Goal: Check status: Check status

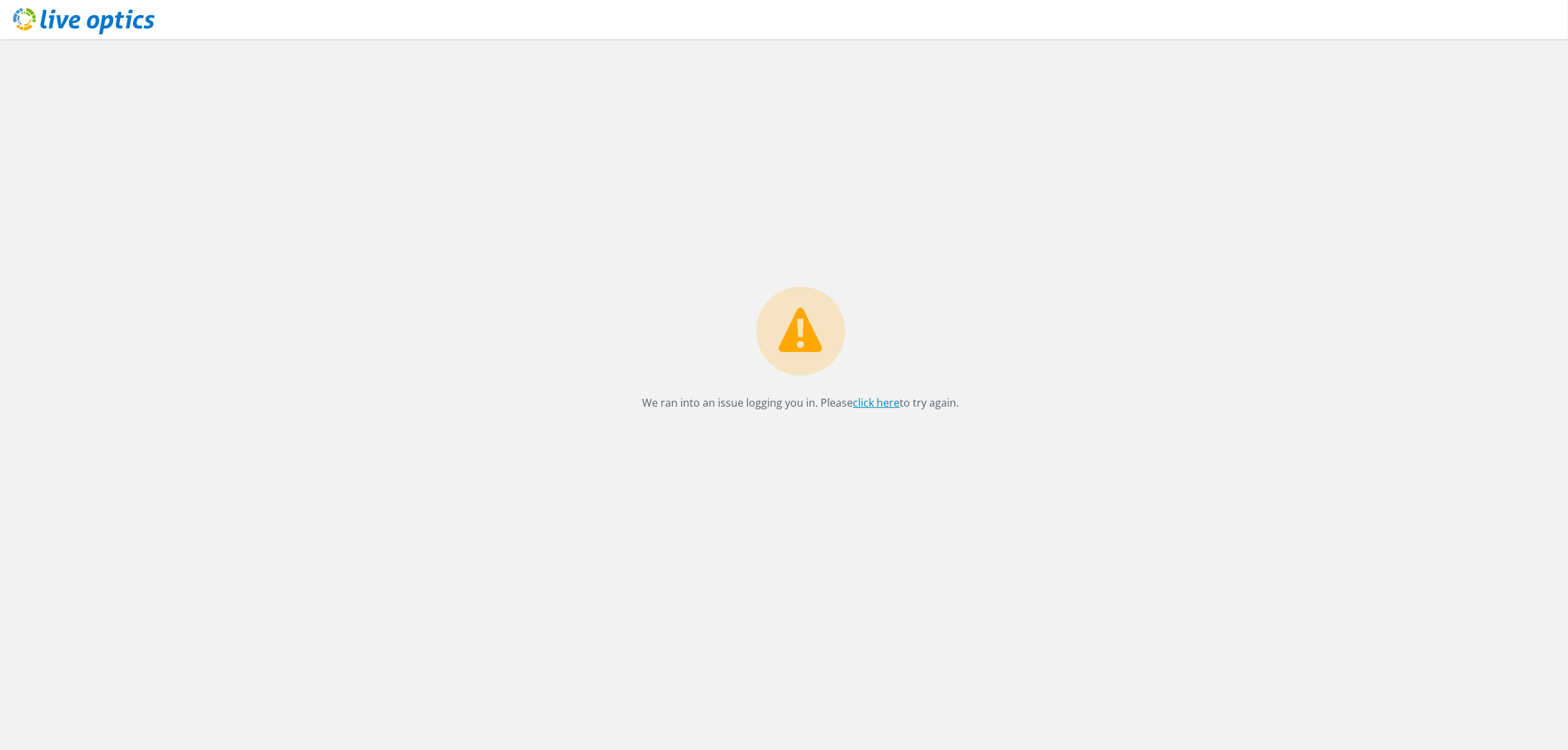
click at [864, 397] on link "click here" at bounding box center [876, 402] width 47 height 14
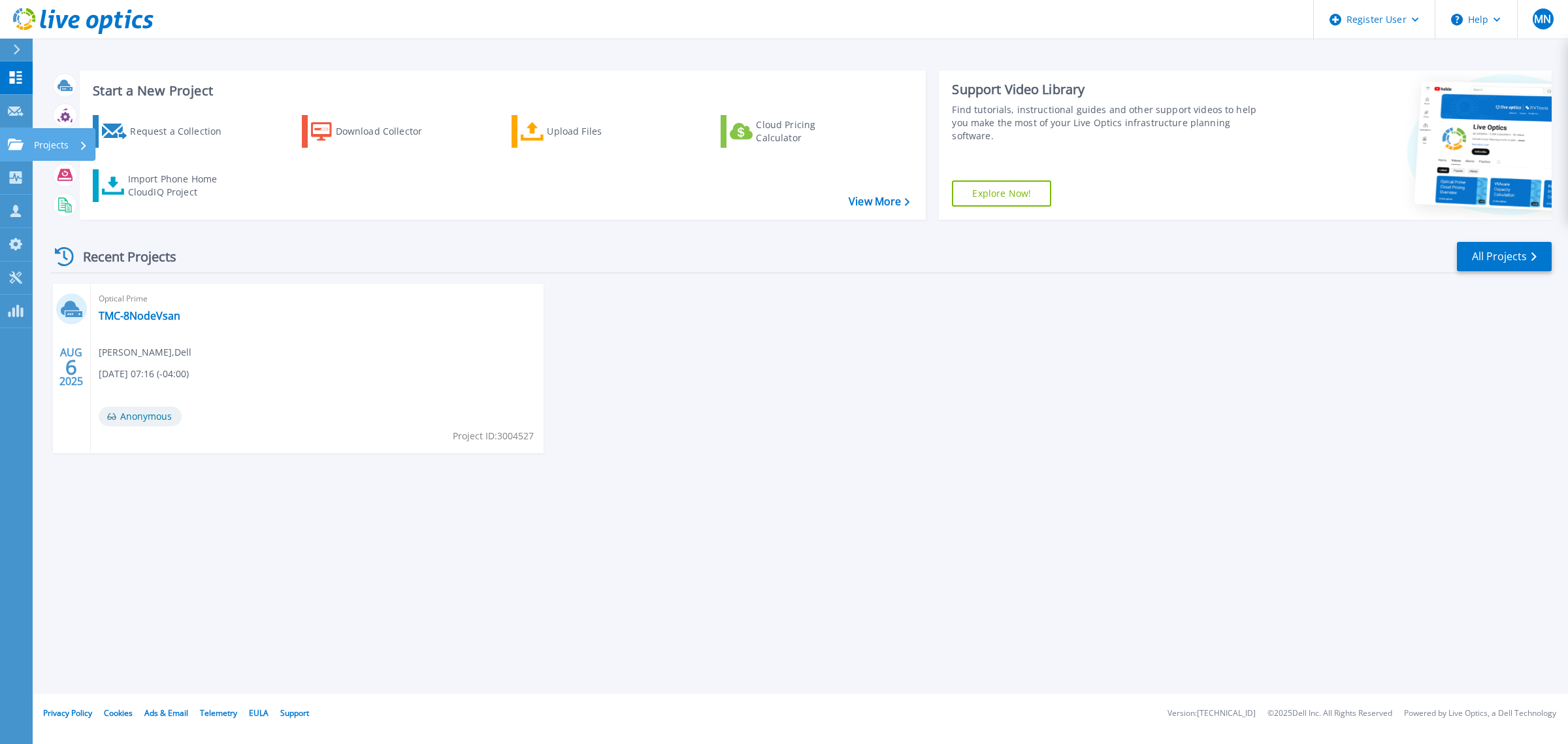
click at [13, 140] on icon at bounding box center [15, 144] width 15 height 11
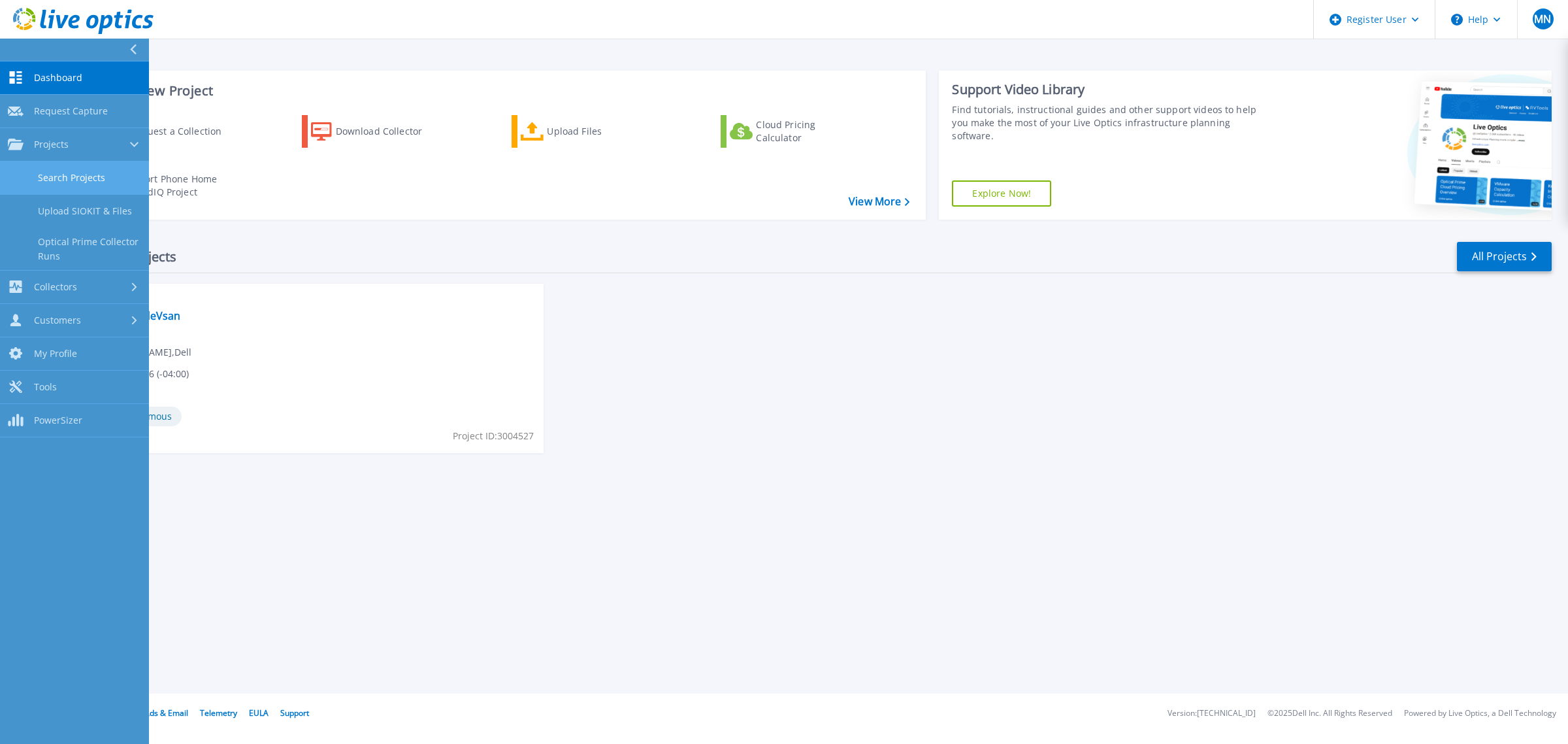
click at [107, 183] on link "Search Projects" at bounding box center [75, 178] width 149 height 34
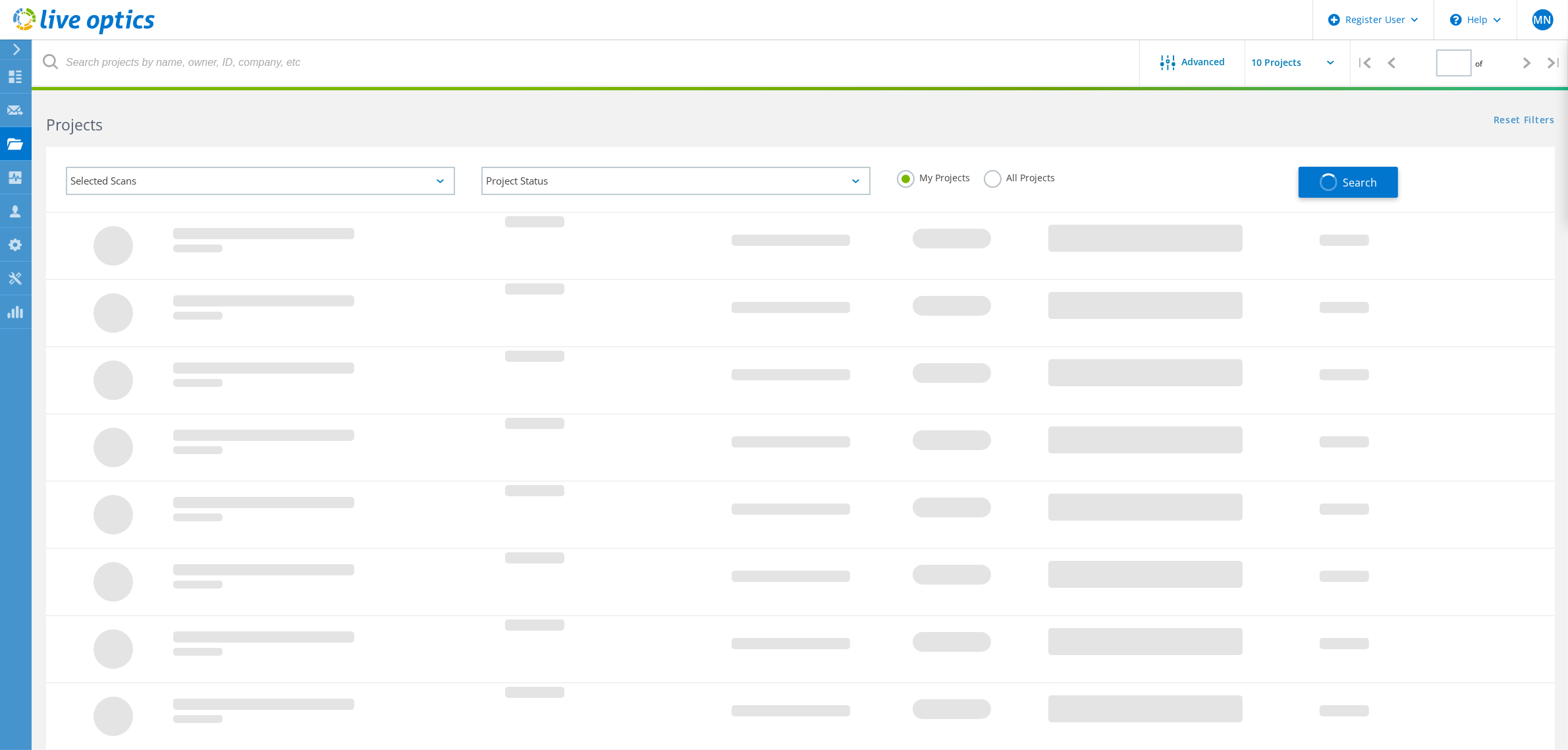
type input "1"
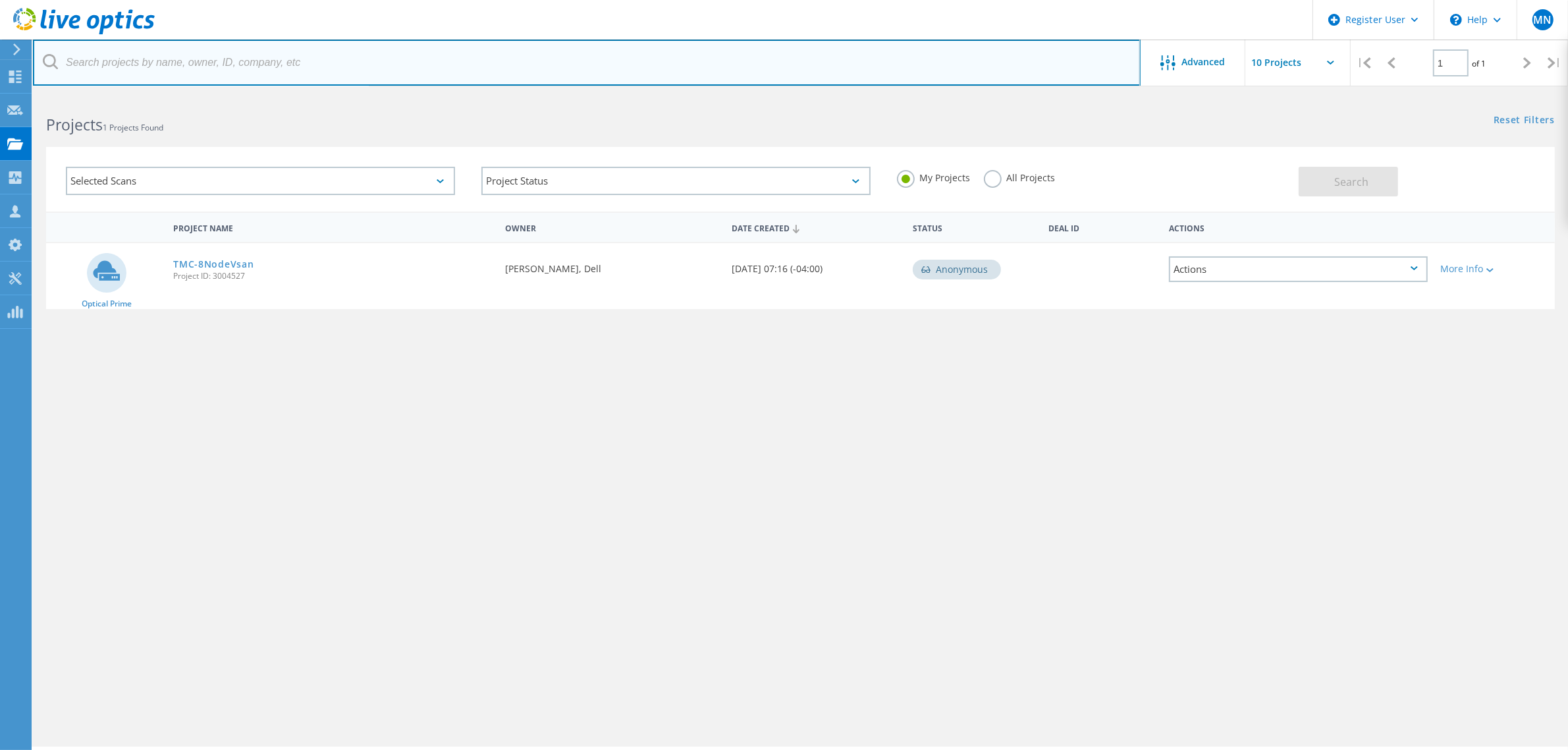
click at [208, 68] on input "text" at bounding box center [587, 62] width 1108 height 46
click at [142, 76] on input "text" at bounding box center [587, 62] width 1108 height 46
paste input "2235385"
type input "2235385"
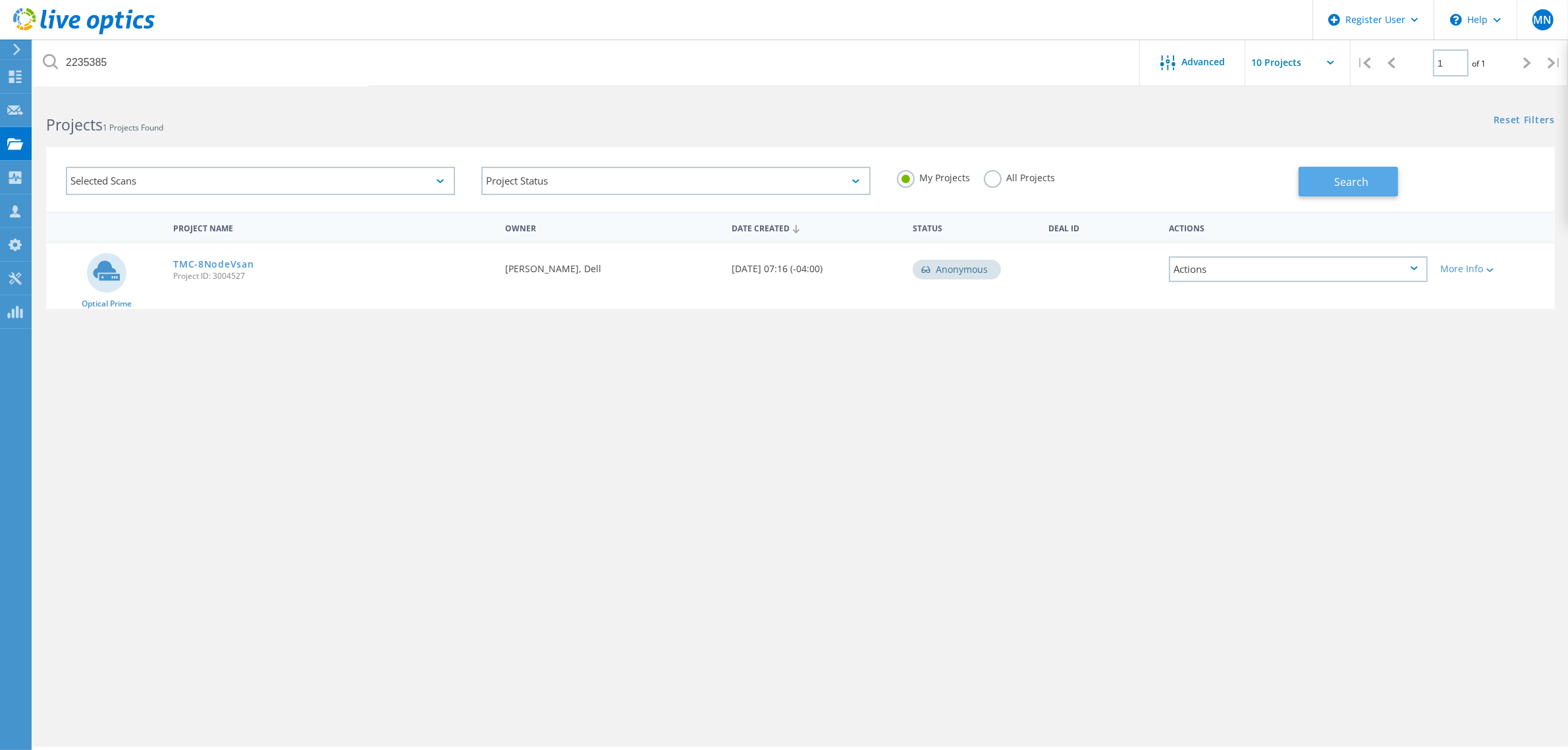
click at [1364, 185] on span "Search" at bounding box center [1351, 181] width 35 height 14
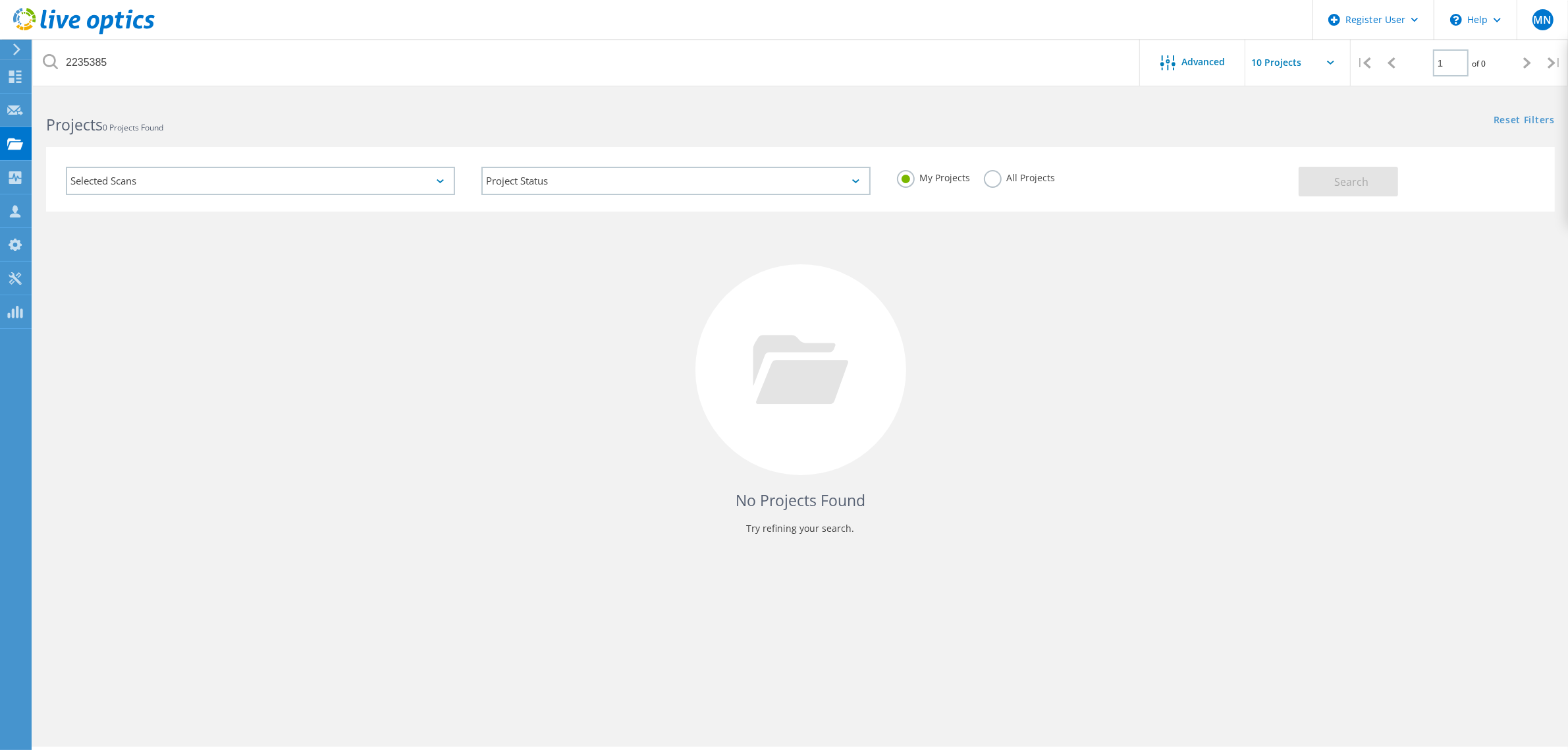
click at [1006, 171] on label "All Projects" at bounding box center [1020, 176] width 72 height 12
click at [0, 0] on input "All Projects" at bounding box center [0, 0] width 0 height 0
click at [1374, 178] on button "Search" at bounding box center [1348, 181] width 99 height 30
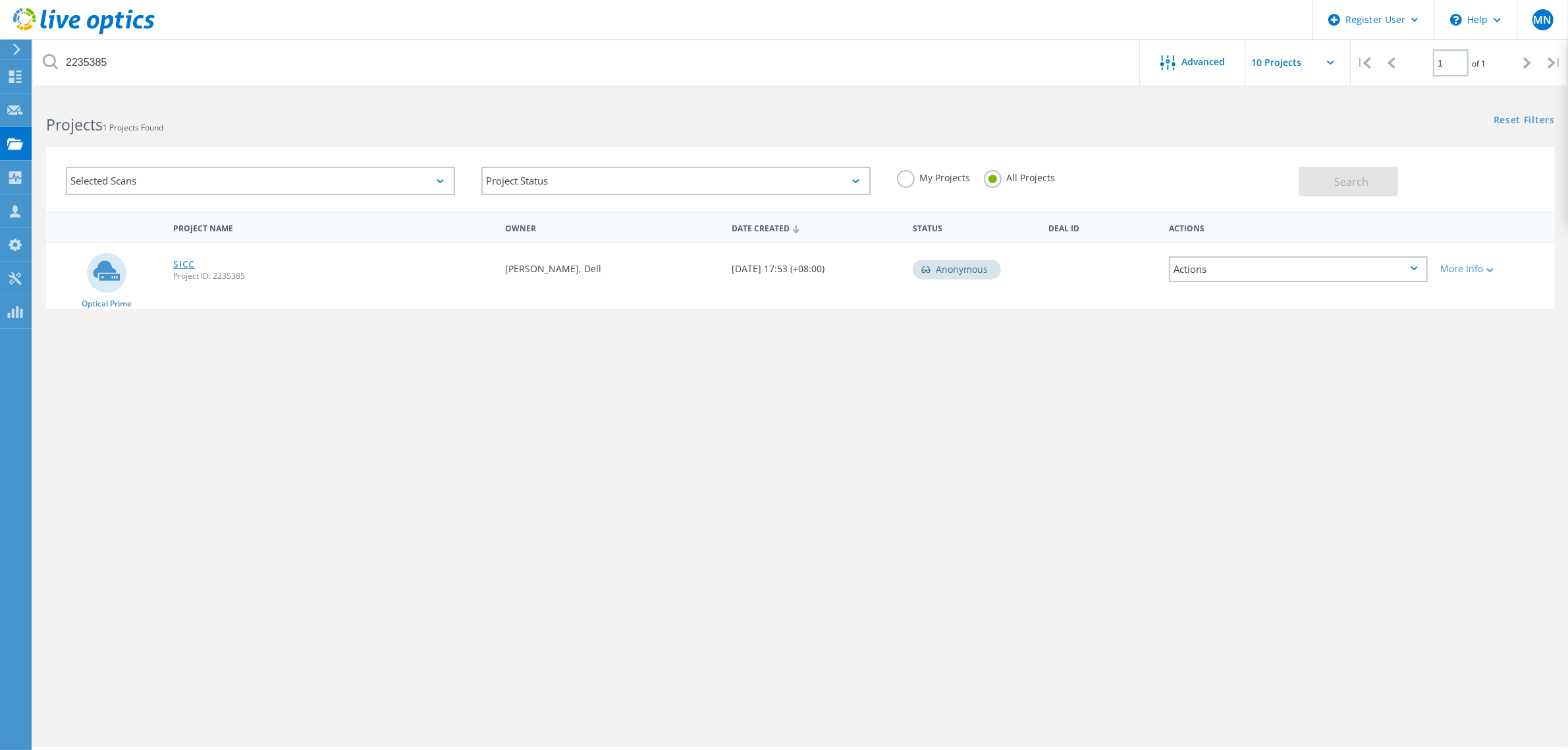
click at [175, 259] on link "SICC" at bounding box center [184, 264] width 22 height 9
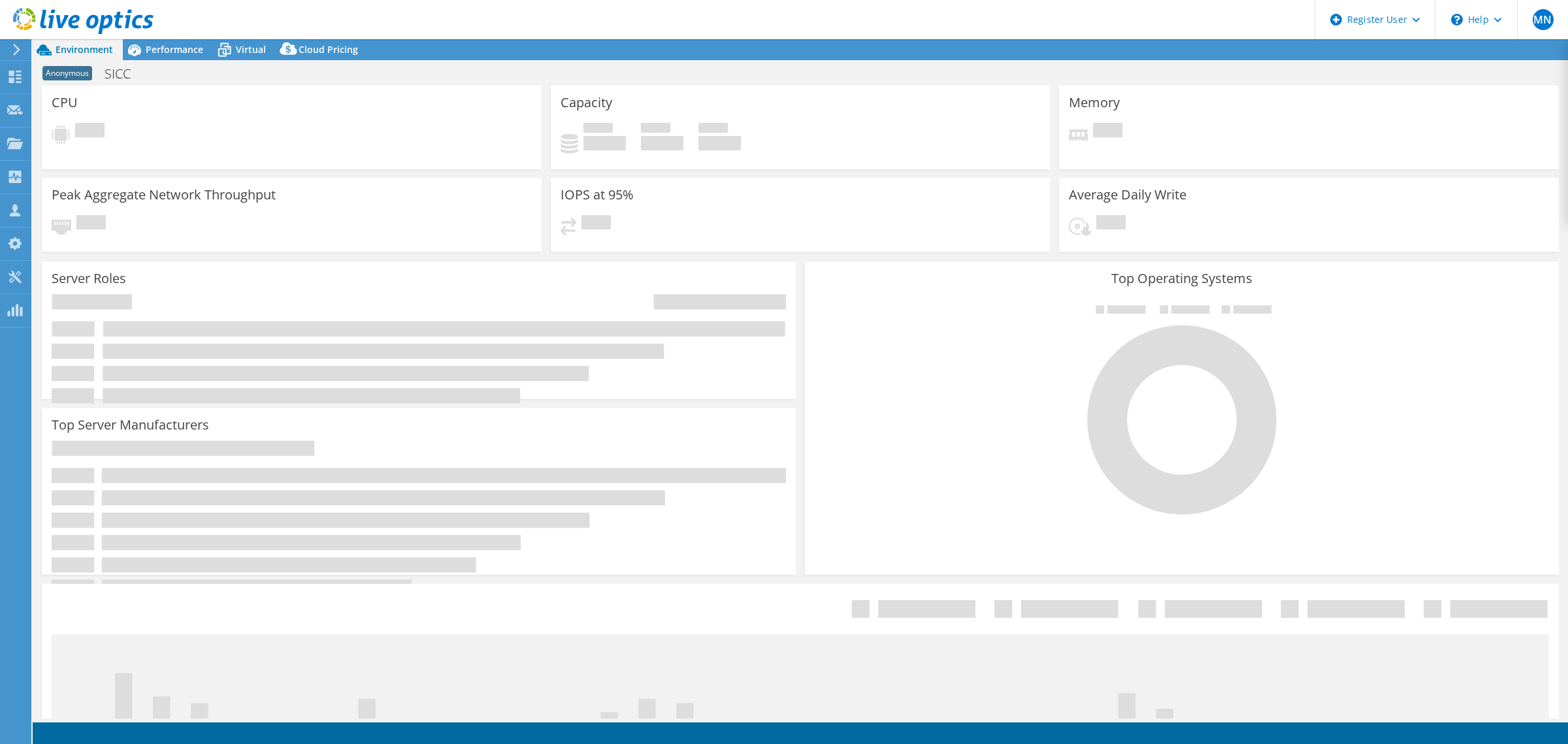
select select "EULondon"
select select "USD"
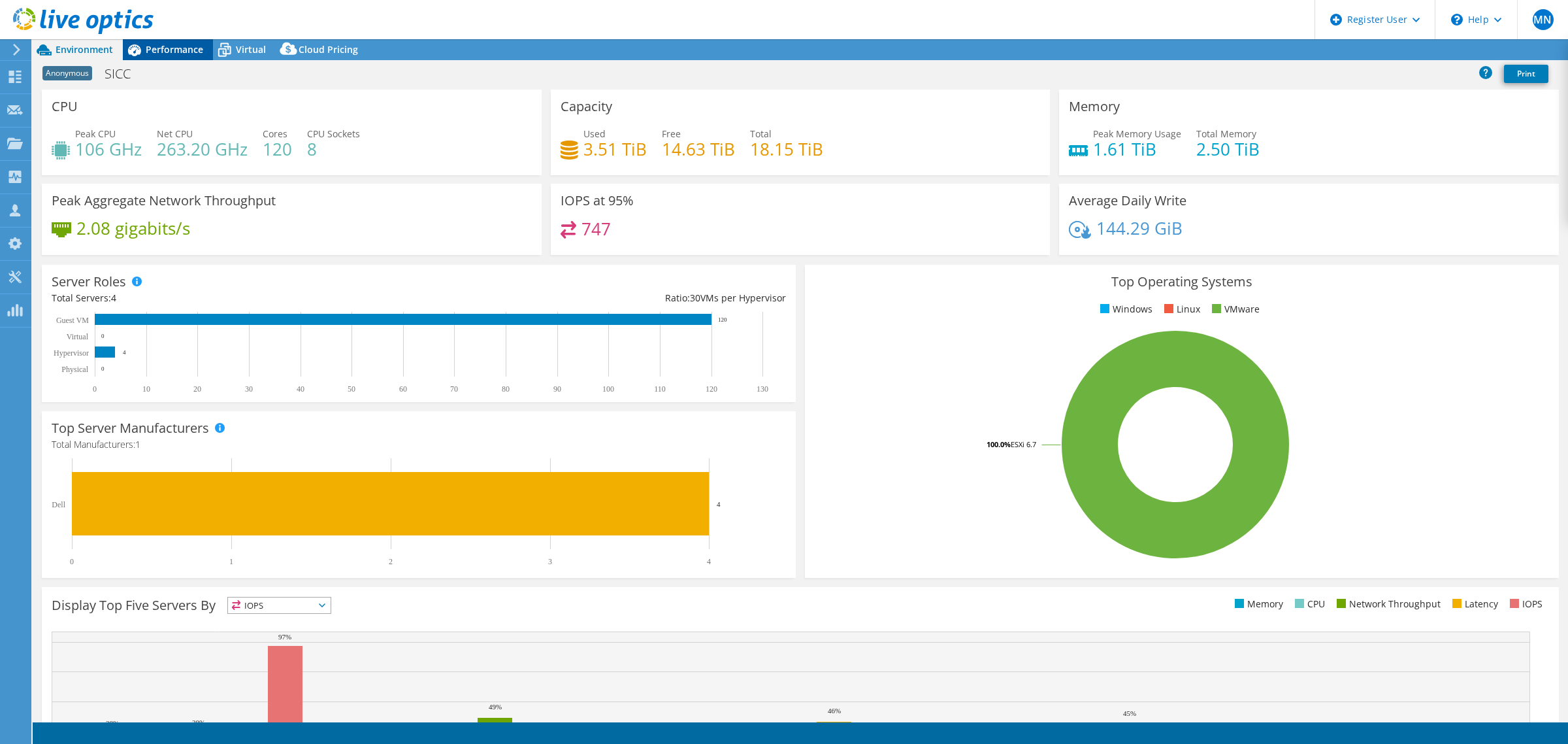
click at [183, 44] on span "Performance" at bounding box center [175, 49] width 58 height 12
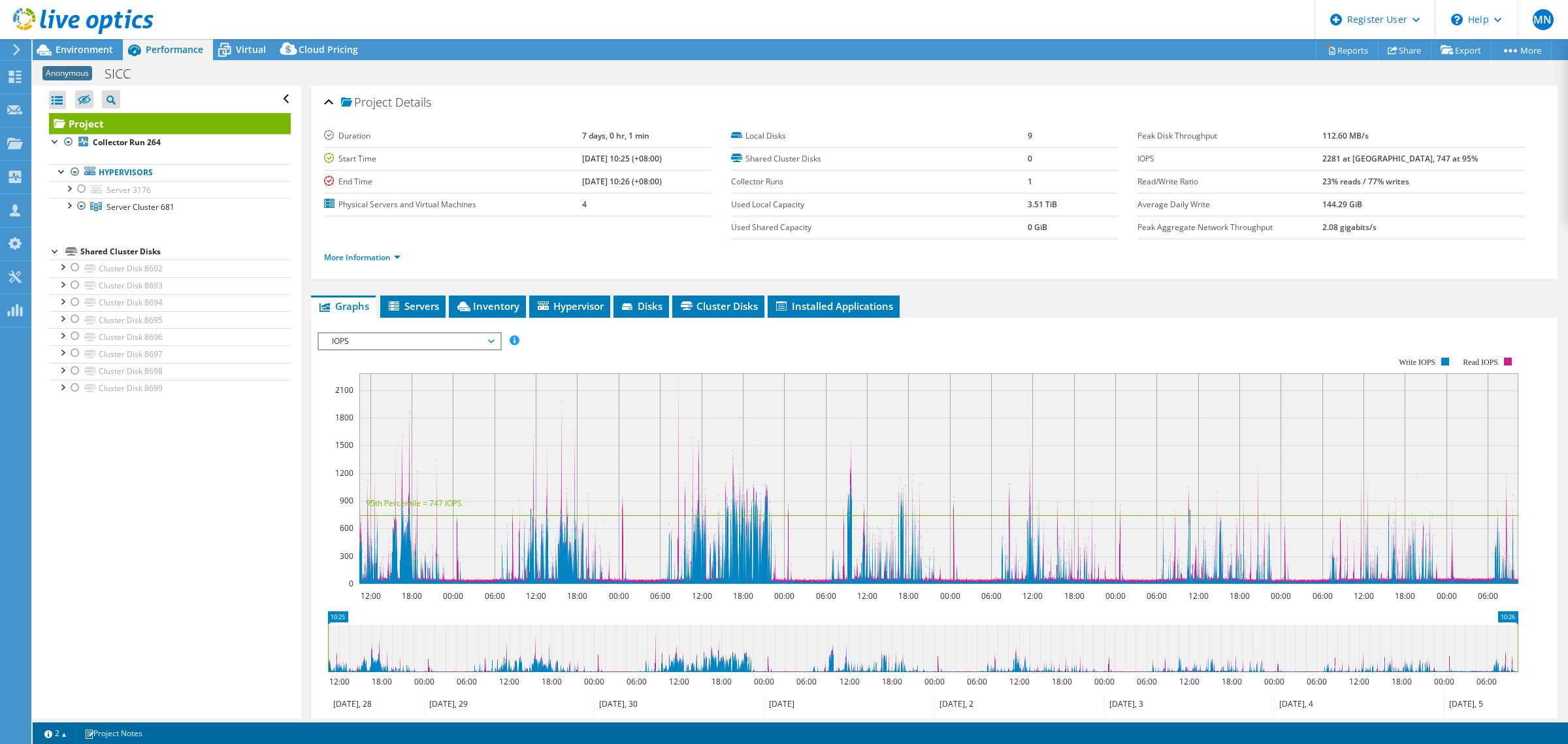
click at [51, 248] on div at bounding box center [55, 250] width 13 height 13
click at [80, 206] on div at bounding box center [81, 205] width 13 height 15
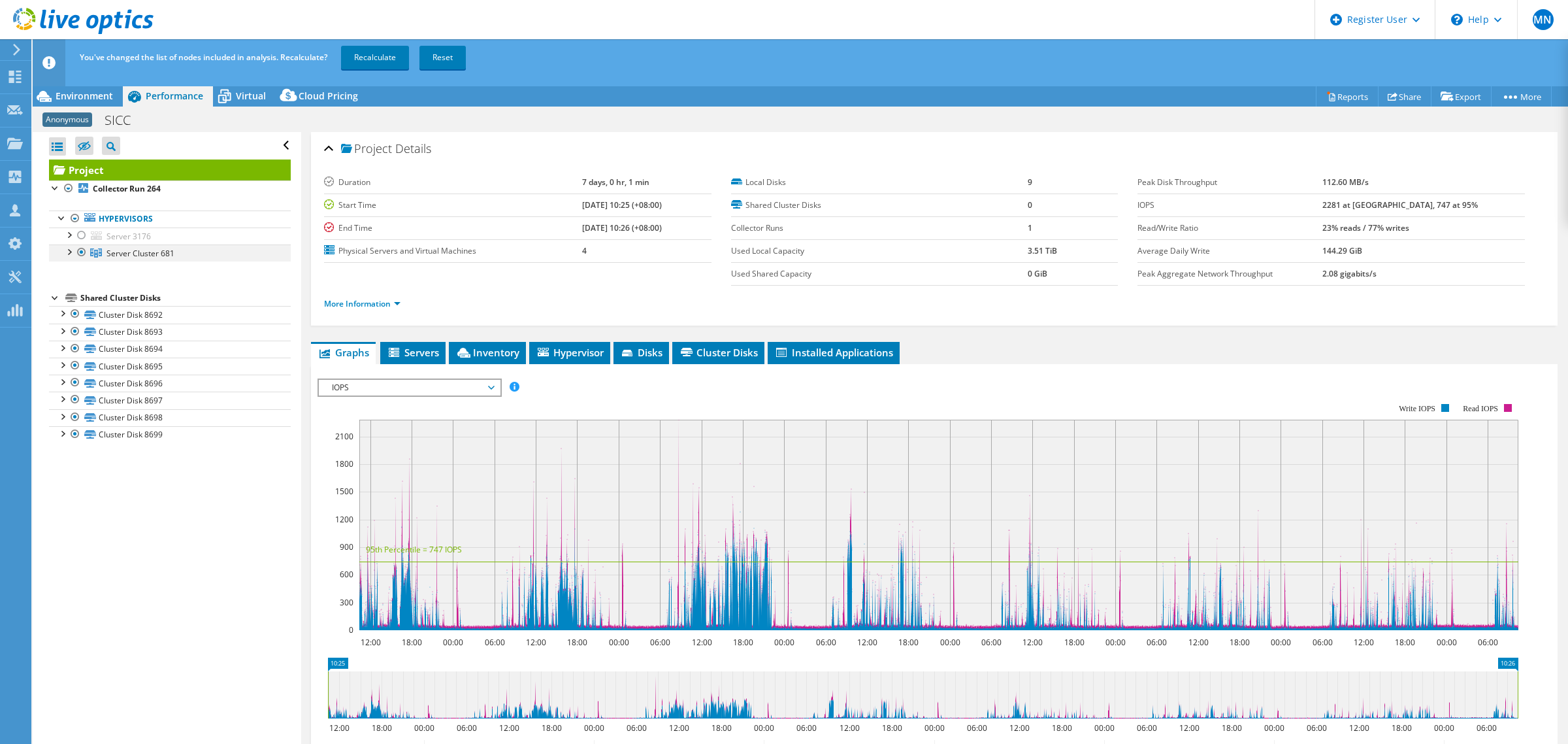
click at [83, 252] on div at bounding box center [81, 252] width 13 height 15
click at [407, 354] on span "Servers" at bounding box center [413, 352] width 52 height 13
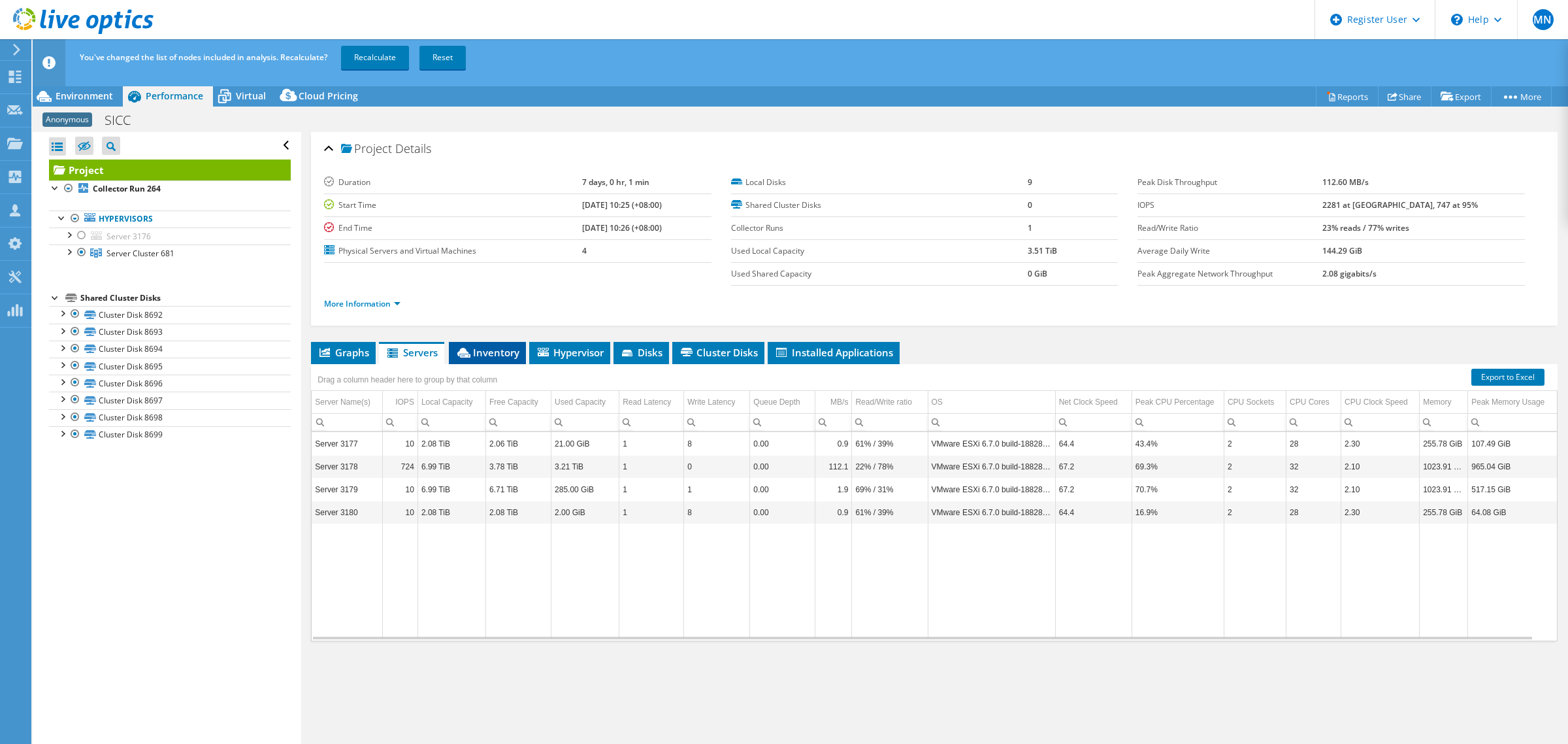
click at [495, 351] on span "Inventory" at bounding box center [487, 352] width 64 height 13
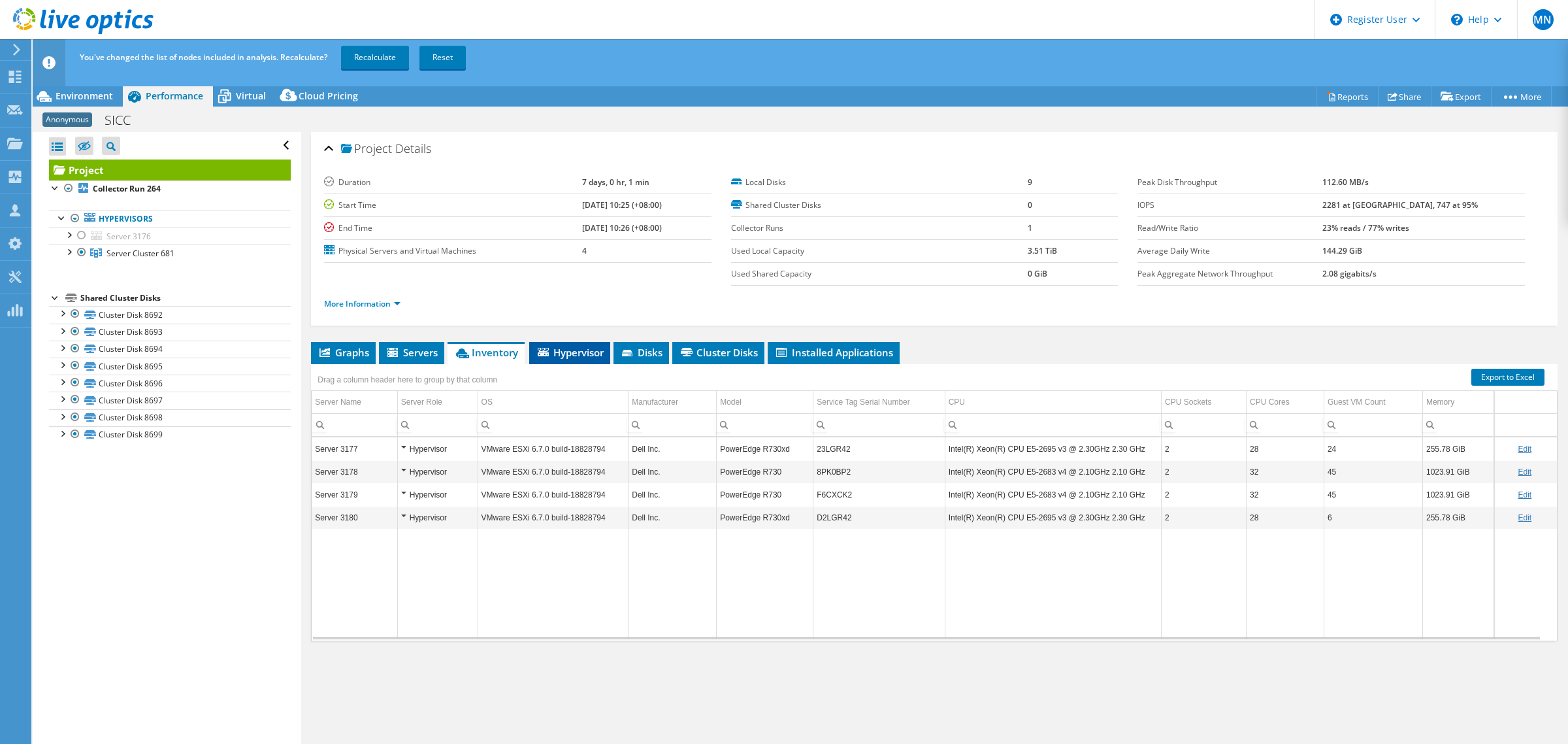
click at [549, 344] on li "Hypervisor" at bounding box center [569, 353] width 81 height 22
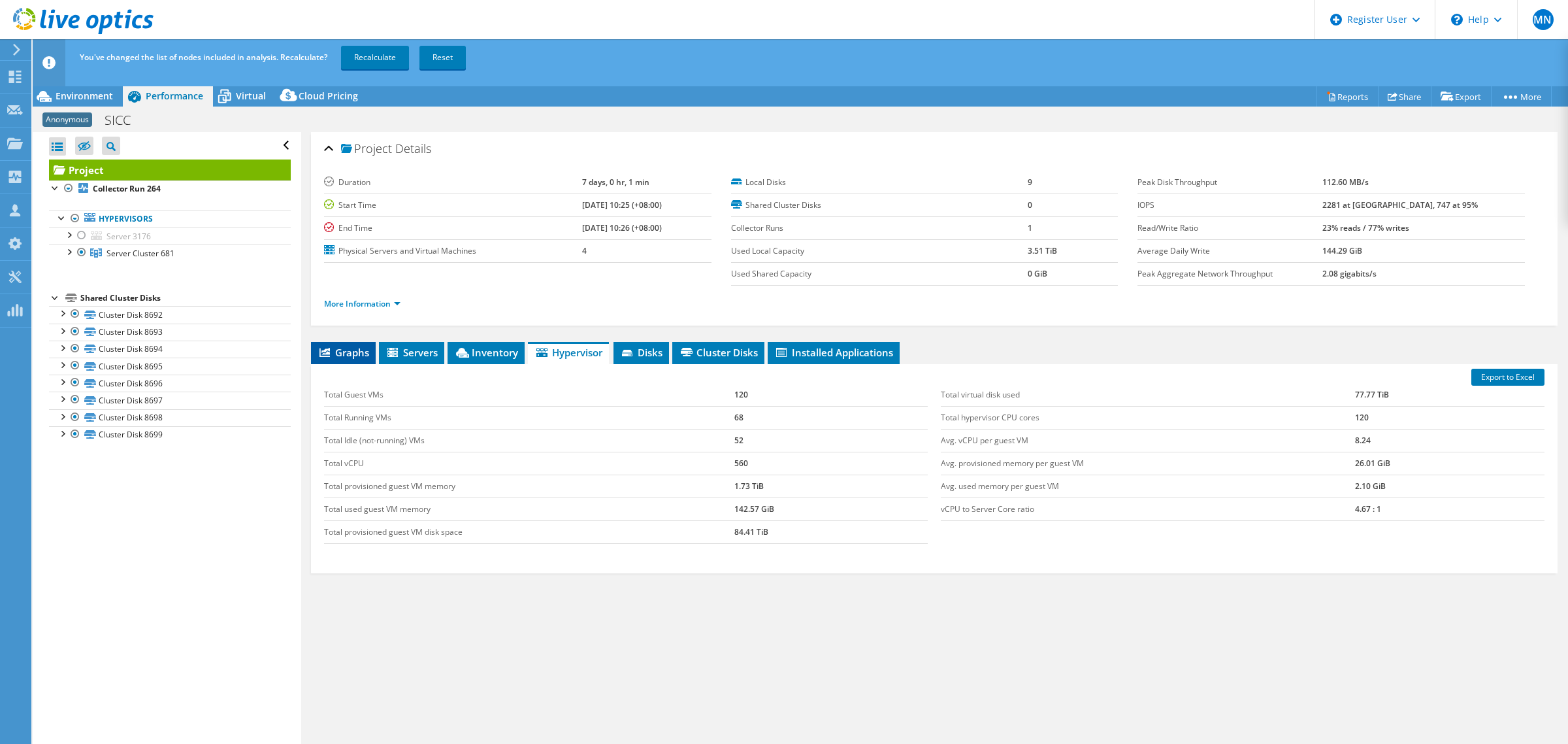
click at [359, 348] on span "Graphs" at bounding box center [343, 352] width 52 height 13
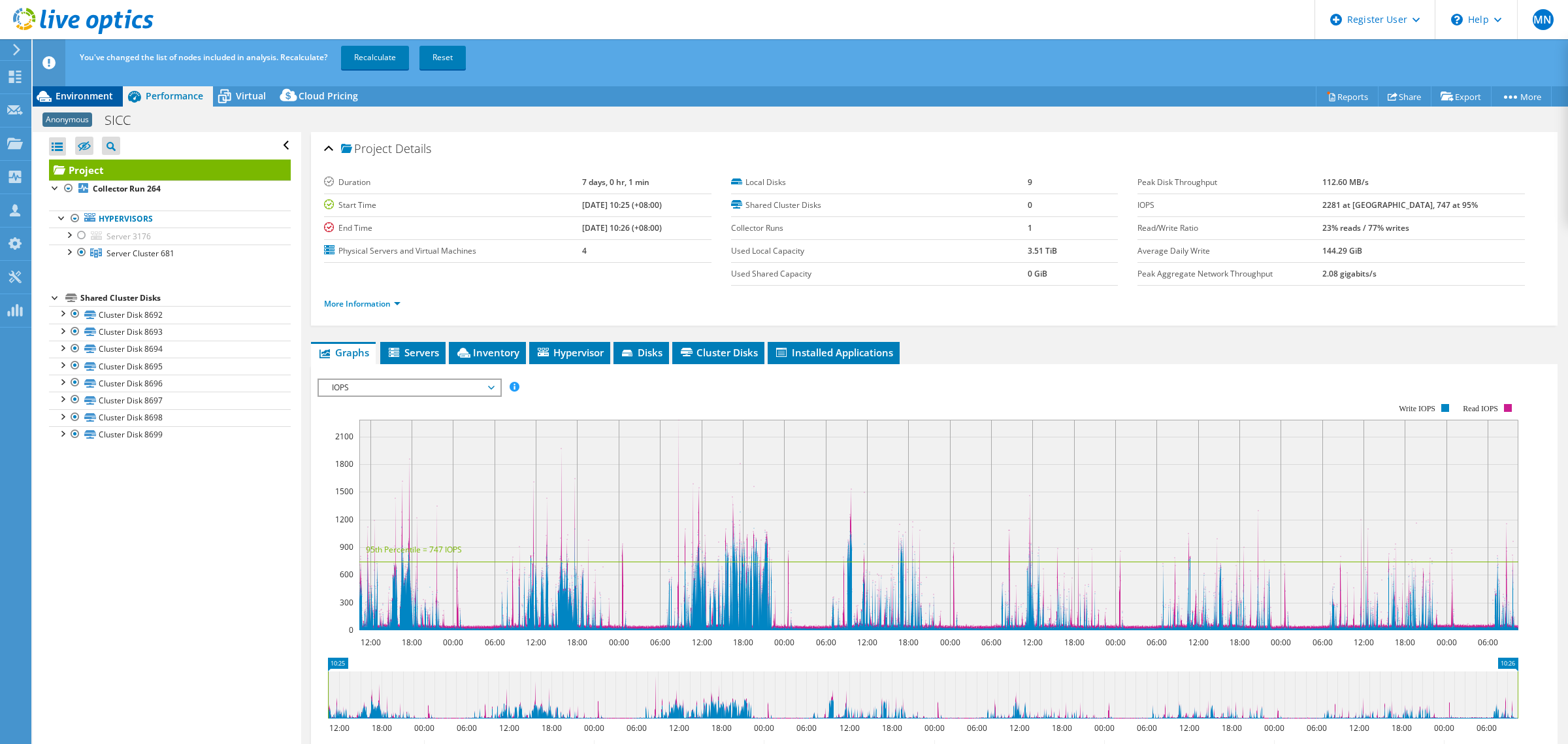
click at [62, 86] on div "Environment" at bounding box center [78, 95] width 90 height 21
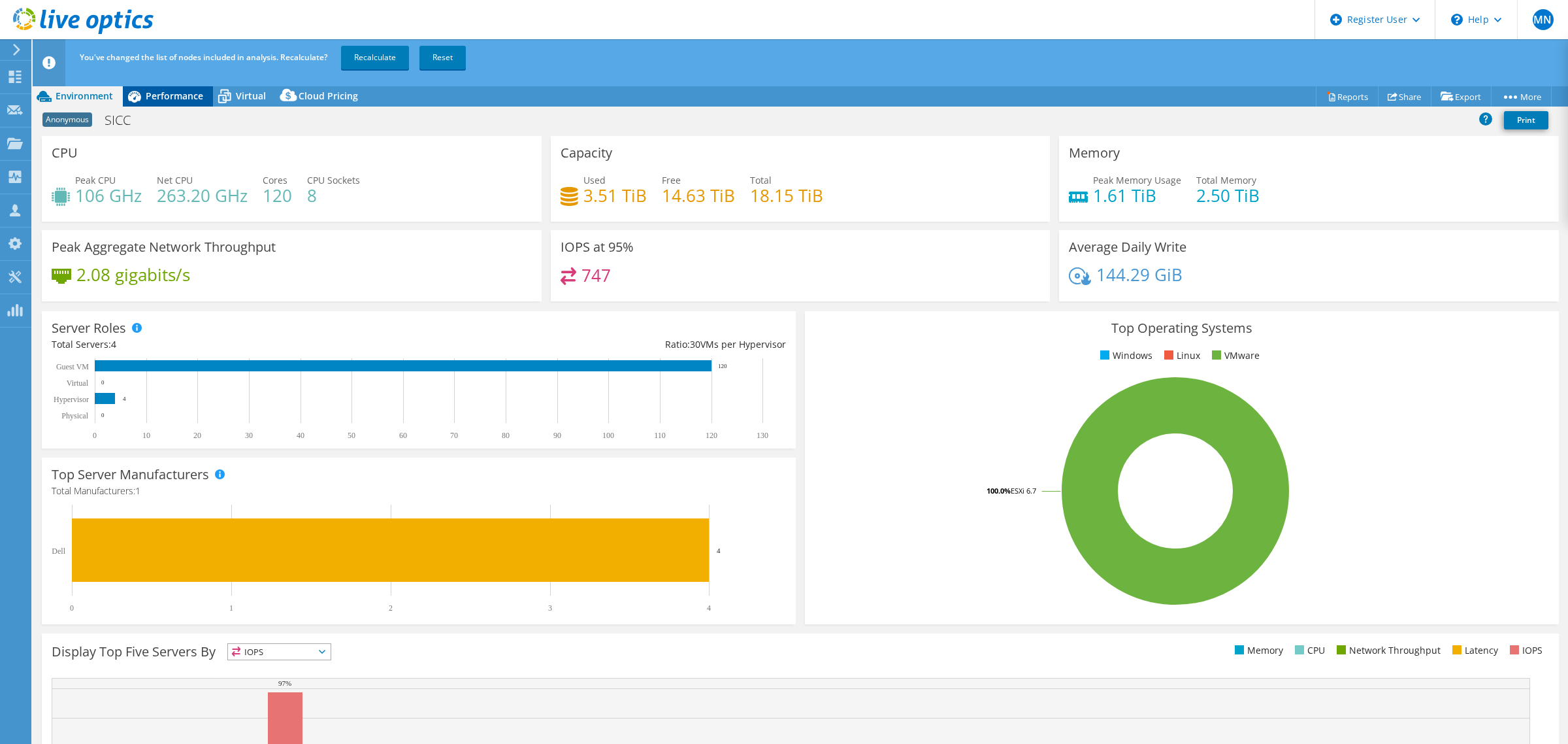
click at [160, 89] on span "Performance" at bounding box center [175, 95] width 58 height 12
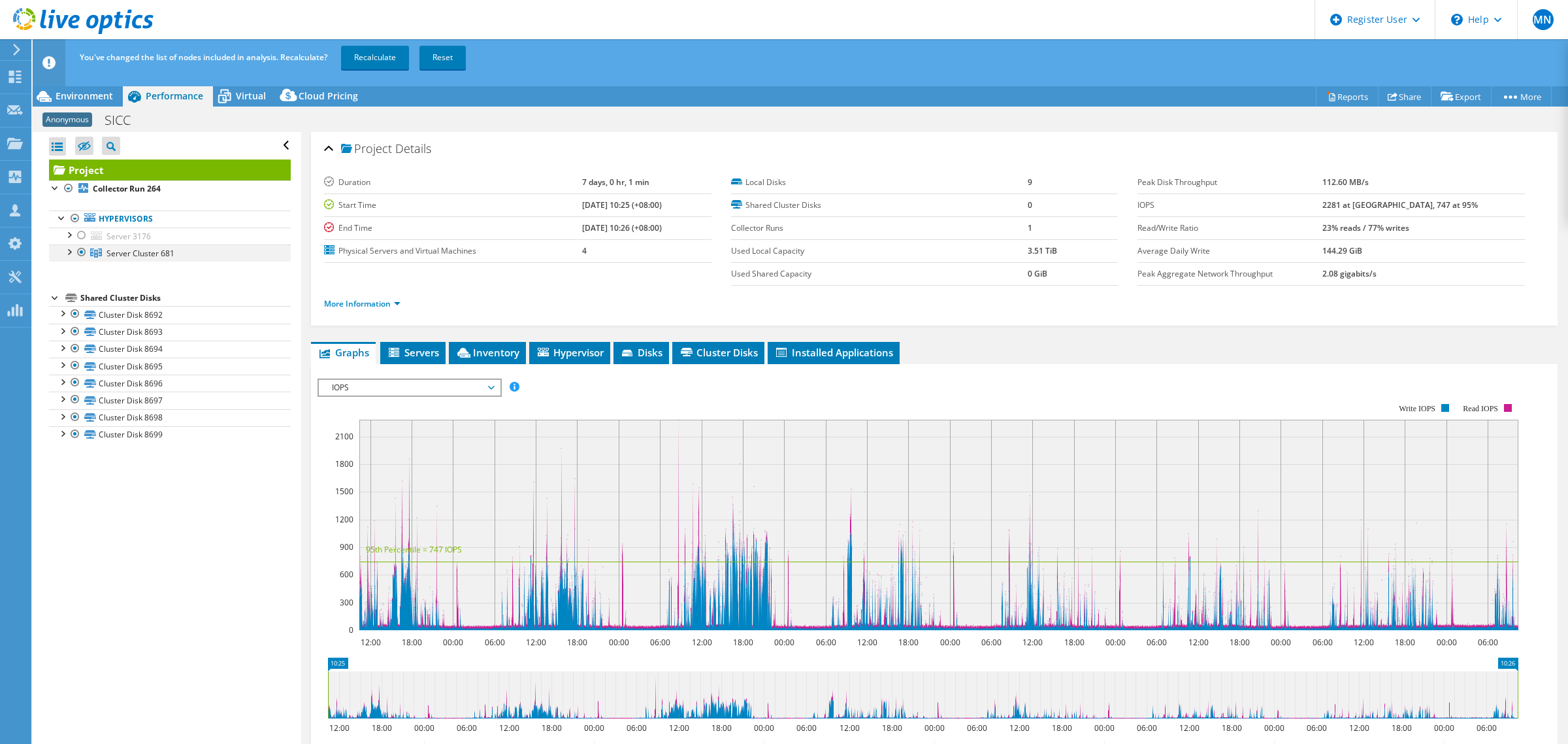
click at [79, 252] on div at bounding box center [81, 252] width 13 height 15
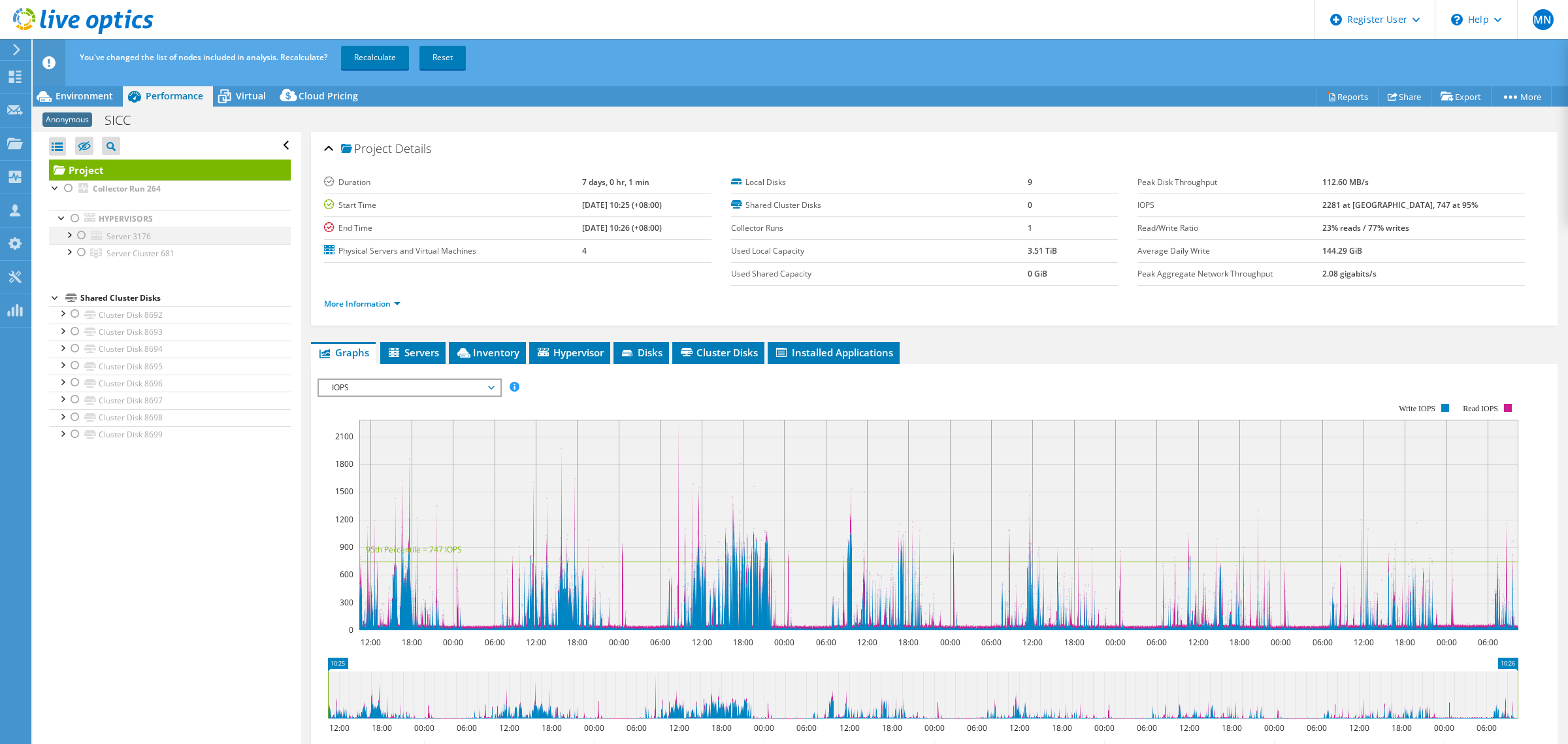
click at [79, 237] on div at bounding box center [81, 235] width 13 height 15
click at [82, 250] on div at bounding box center [81, 252] width 13 height 15
